Goal: Information Seeking & Learning: Obtain resource

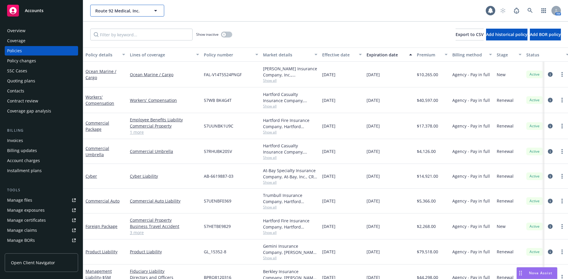
click at [153, 10] on icon "button" at bounding box center [155, 10] width 7 height 7
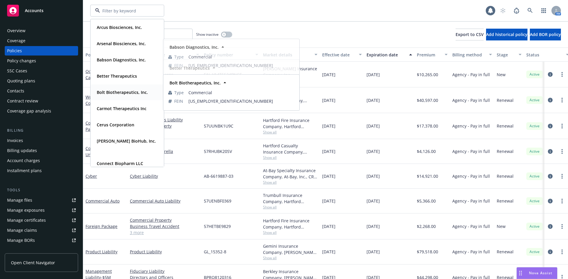
click at [121, 93] on strong "Bolt Biotherapeutics, Inc." at bounding box center [122, 93] width 51 height 6
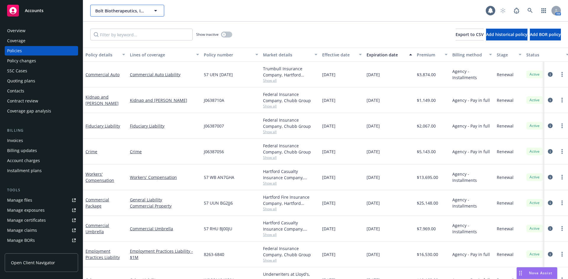
click at [159, 10] on button "Bolt Biotherapeutics, Inc." at bounding box center [127, 11] width 74 height 12
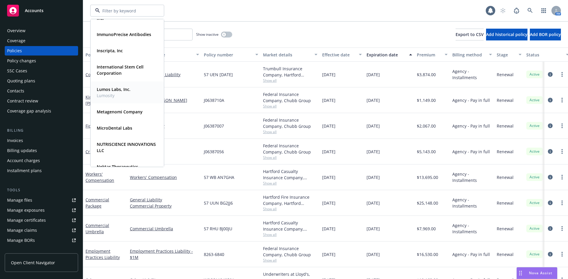
scroll to position [207, 0]
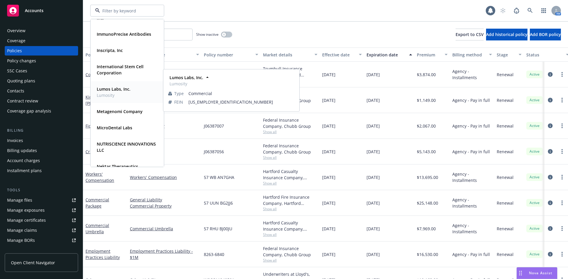
click at [113, 89] on strong "Lumos Labs, Inc." at bounding box center [114, 89] width 34 height 6
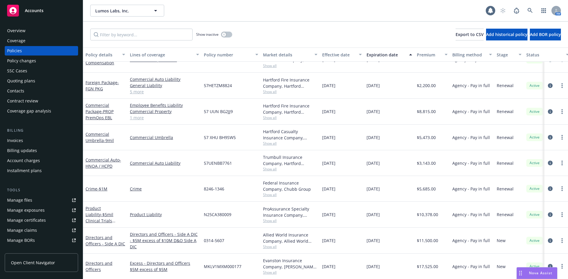
scroll to position [59, 0]
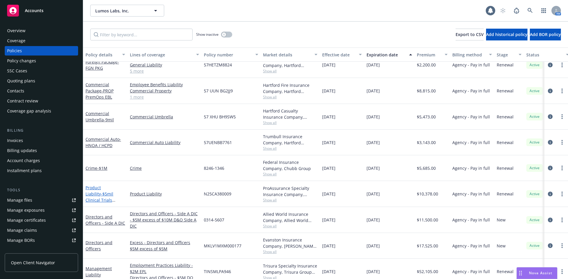
click at [103, 192] on span "- $5mil Clinical Trials (GAMES)" at bounding box center [100, 200] width 30 height 18
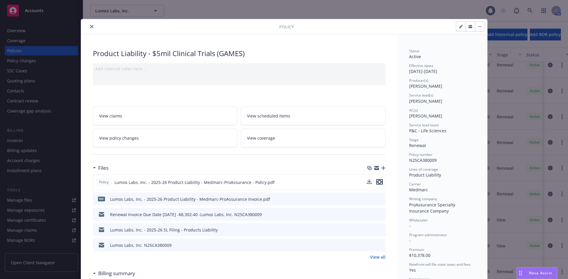
click at [377, 182] on icon "preview file" at bounding box center [379, 182] width 5 height 4
click at [91, 28] on button "close" at bounding box center [91, 26] width 7 height 7
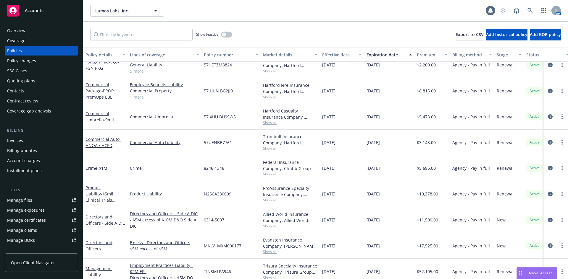
click at [288, 18] on div "Lumos Labs, Inc. Lumos Labs, Inc. 1 AM" at bounding box center [325, 10] width 485 height 21
